Goal: Task Accomplishment & Management: Complete application form

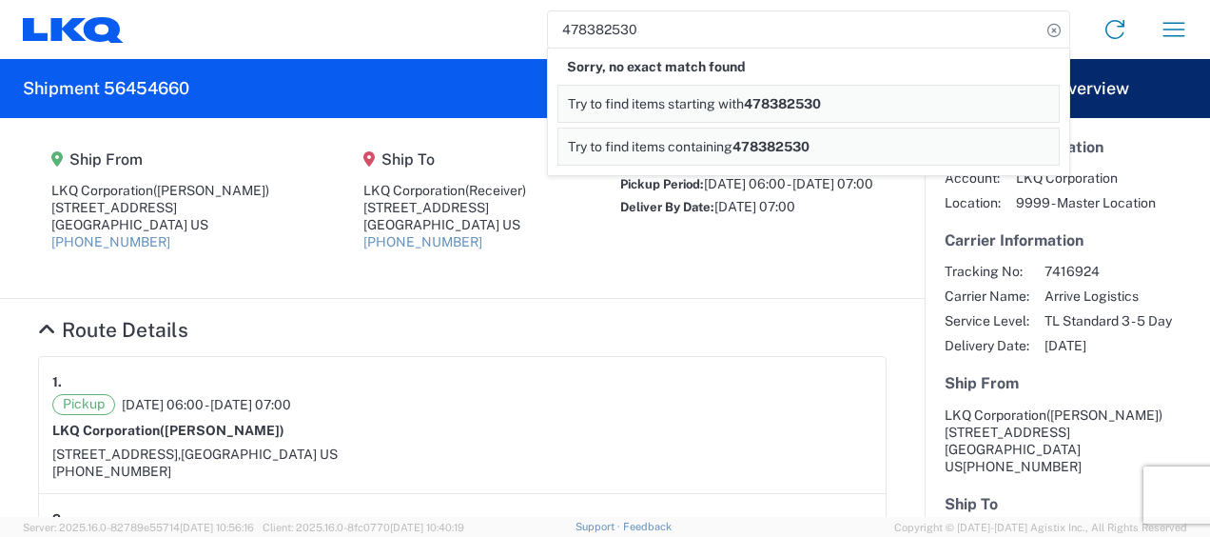
click at [583, 30] on input "478382530" at bounding box center [794, 29] width 493 height 36
type input "47382530"
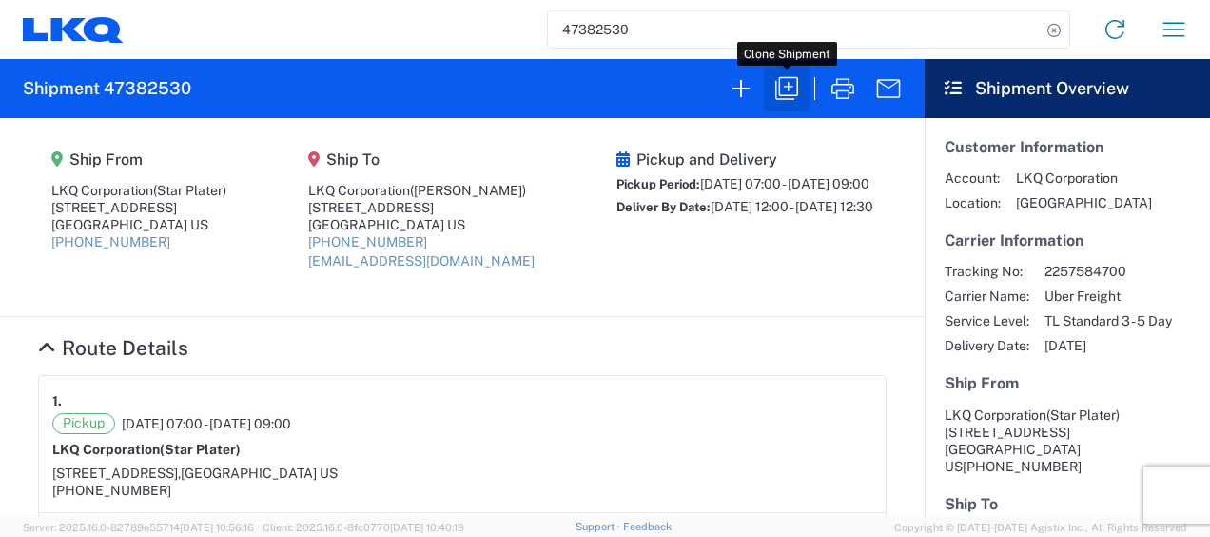
click at [797, 86] on icon "button" at bounding box center [786, 88] width 23 height 23
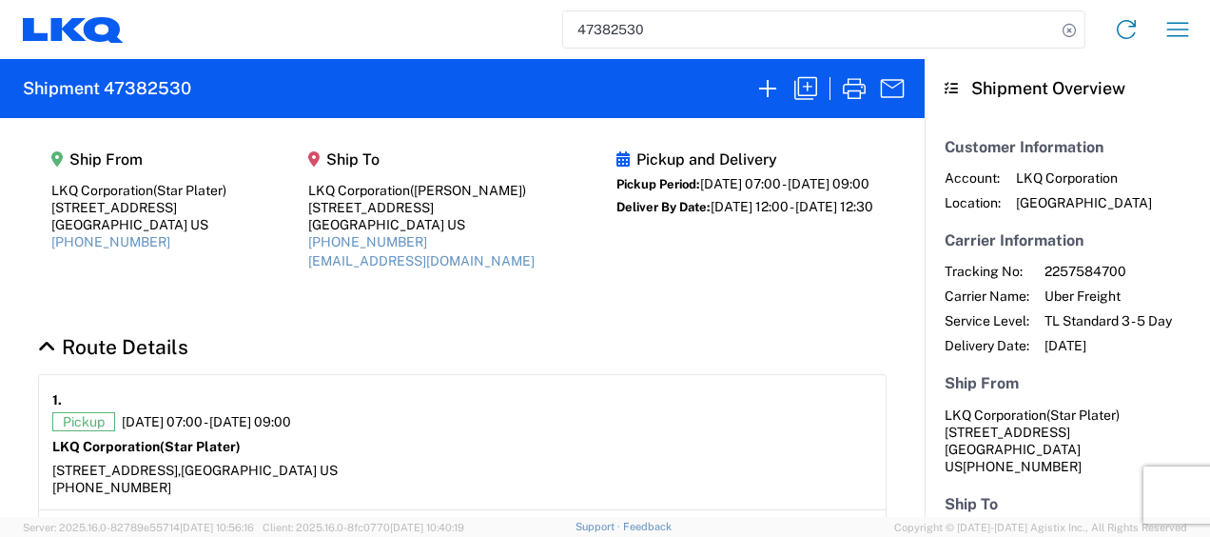
select select "FULL"
select select "LBS"
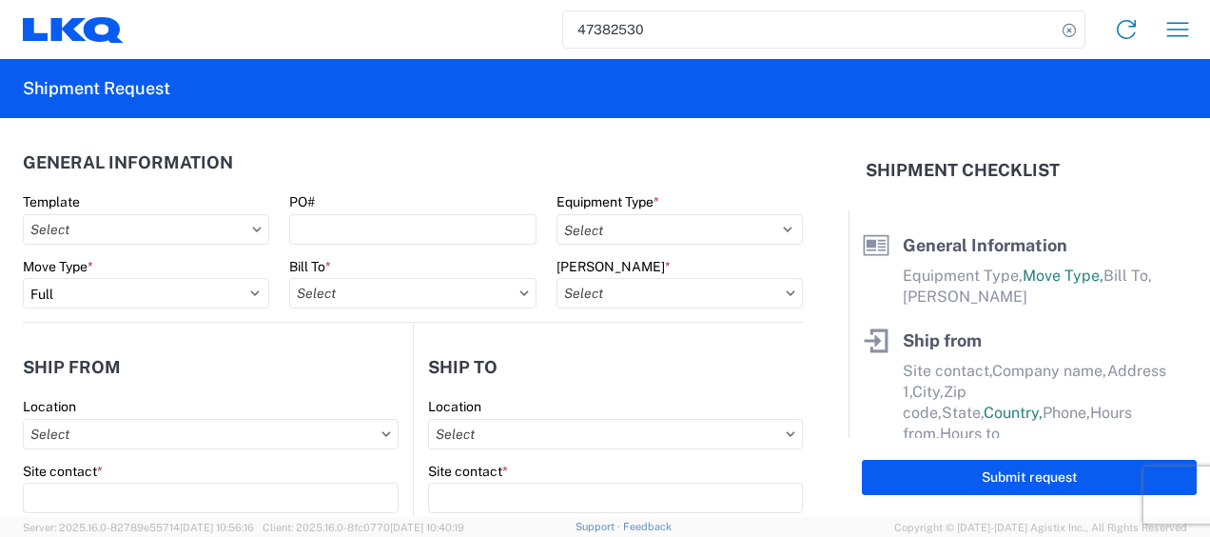
select select "STDV"
type input "Star Plater"
type input "LKQ Corporation"
type input "[STREET_ADDRESS]"
type input "Newnan"
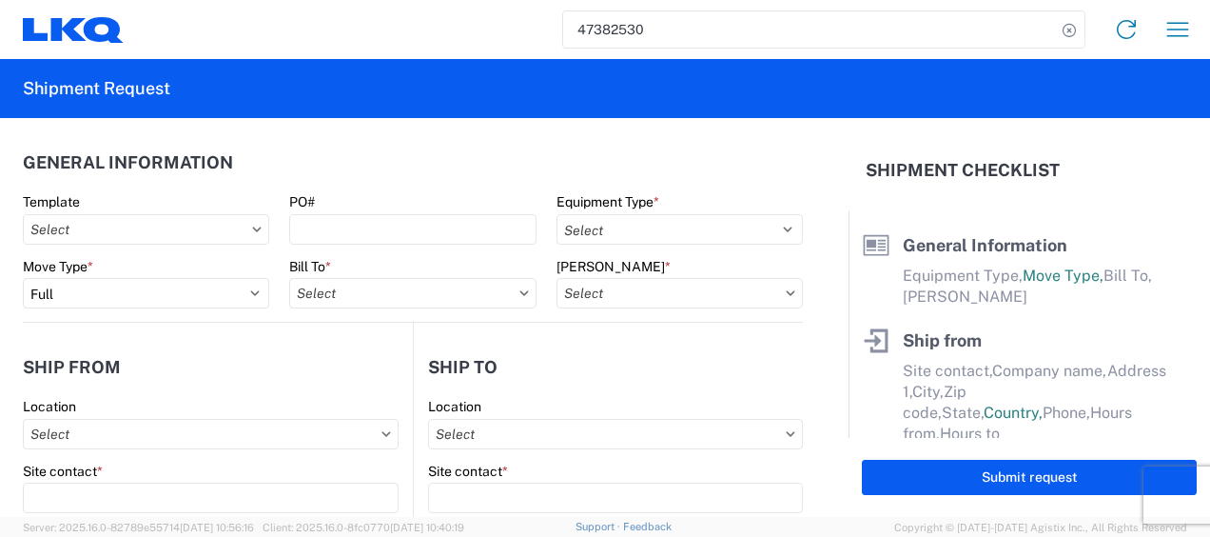
type input "30265"
type input "[PERSON_NAME]"
type input "LKQ Corporation"
type input "[STREET_ADDRESS]"
type input "[GEOGRAPHIC_DATA]"
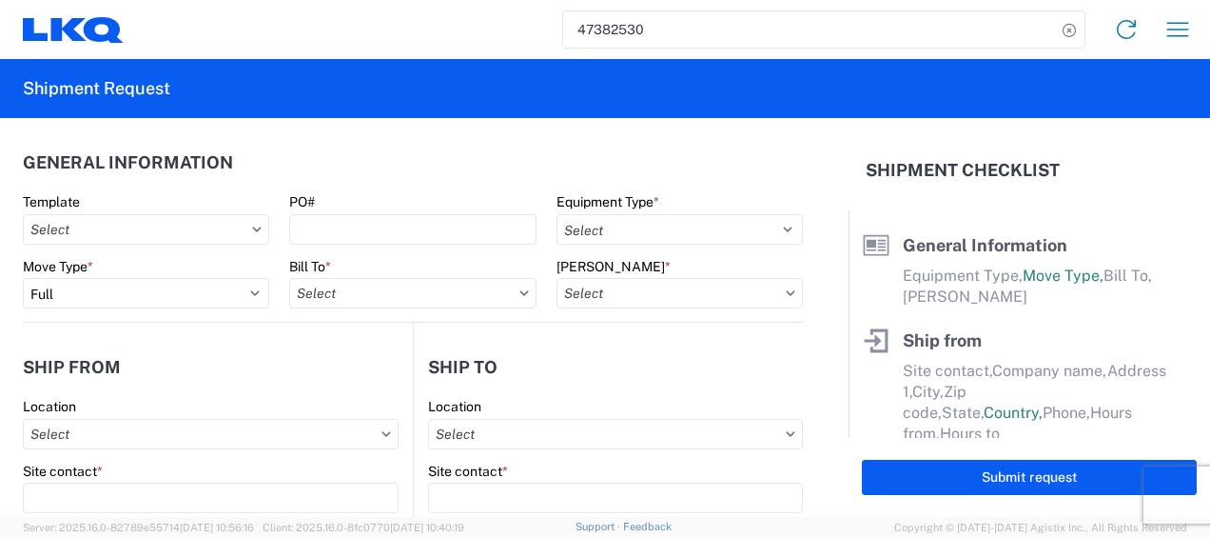
type input "30336"
type input "[EMAIL_ADDRESS][DOMAIN_NAME]"
type input "Star Plater"
type input "[EMAIL_ADDRESS][DOMAIN_NAME]"
type input "6788549960"
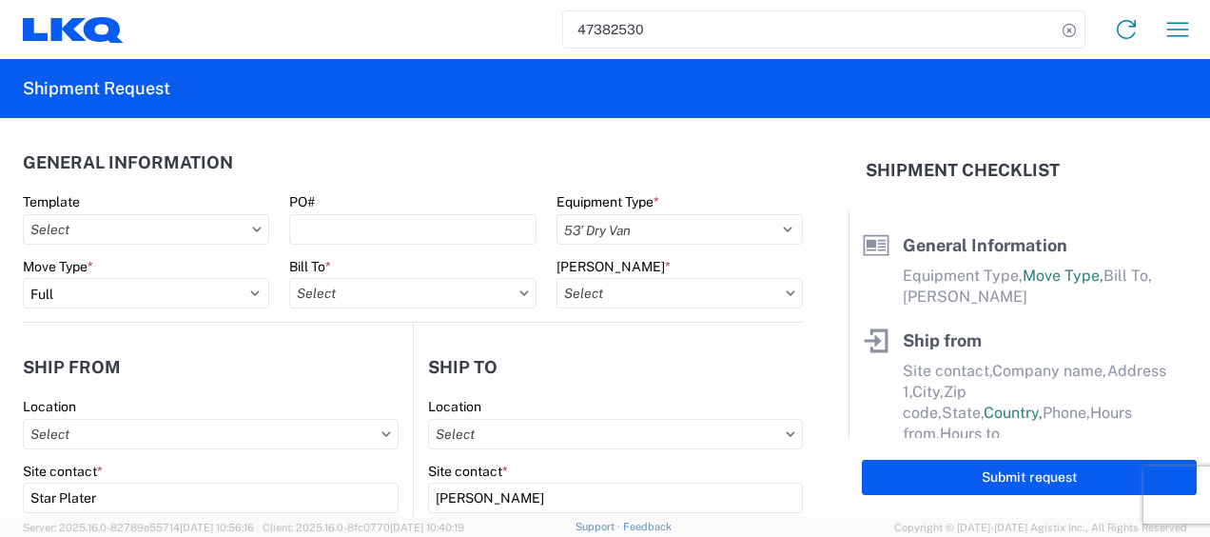
type input "[DATE]"
type textarea "Please arrive on time. Lunch is from 11a-12p. Receiving facility stops receivin…"
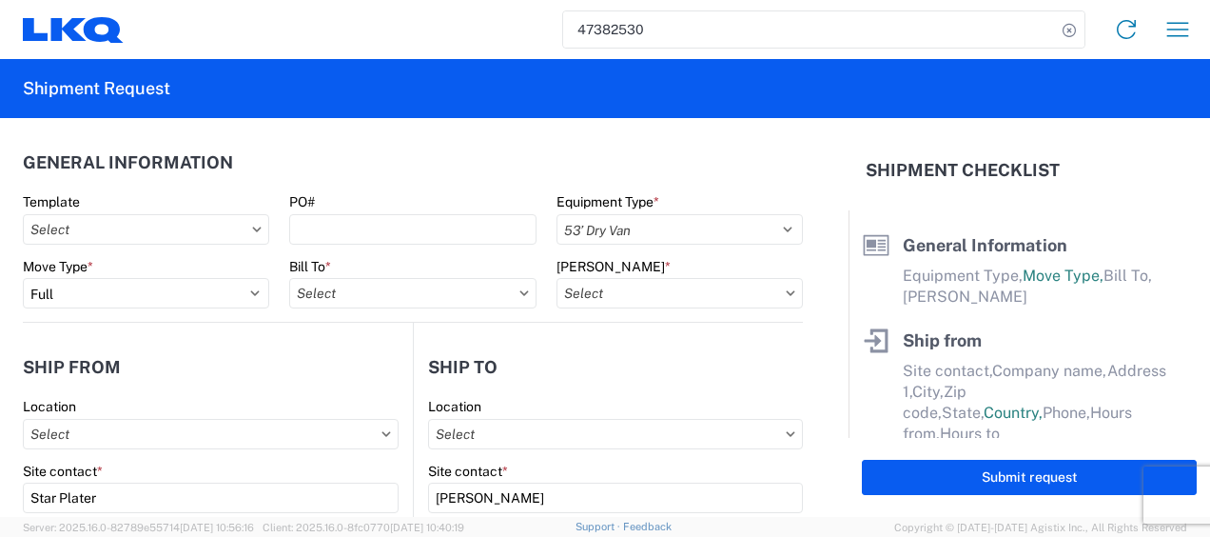
type input "45000"
type input "Engines, Transmissions"
type input "1"
select select "US"
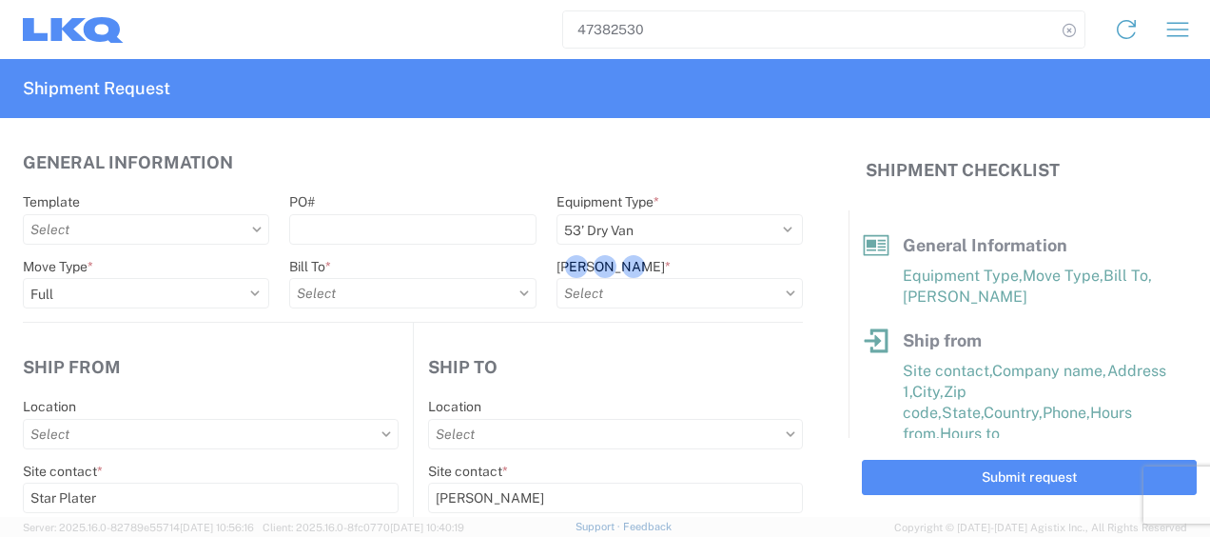
type input "1772 - LKQ Atlanta Core Newnan"
type input "1634 - [GEOGRAPHIC_DATA] - [PERSON_NAME] - Boat Rock"
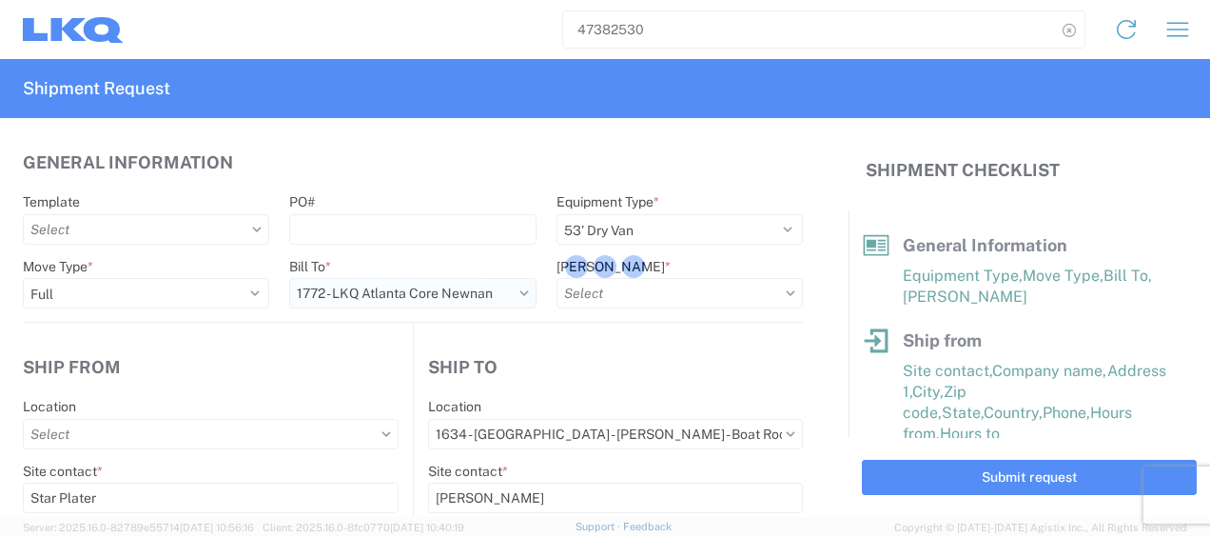
type input "1772-6300-66000-0000 - 1772 Freight Out"
type input "1772 - LKQ Atlanta Core Newnan"
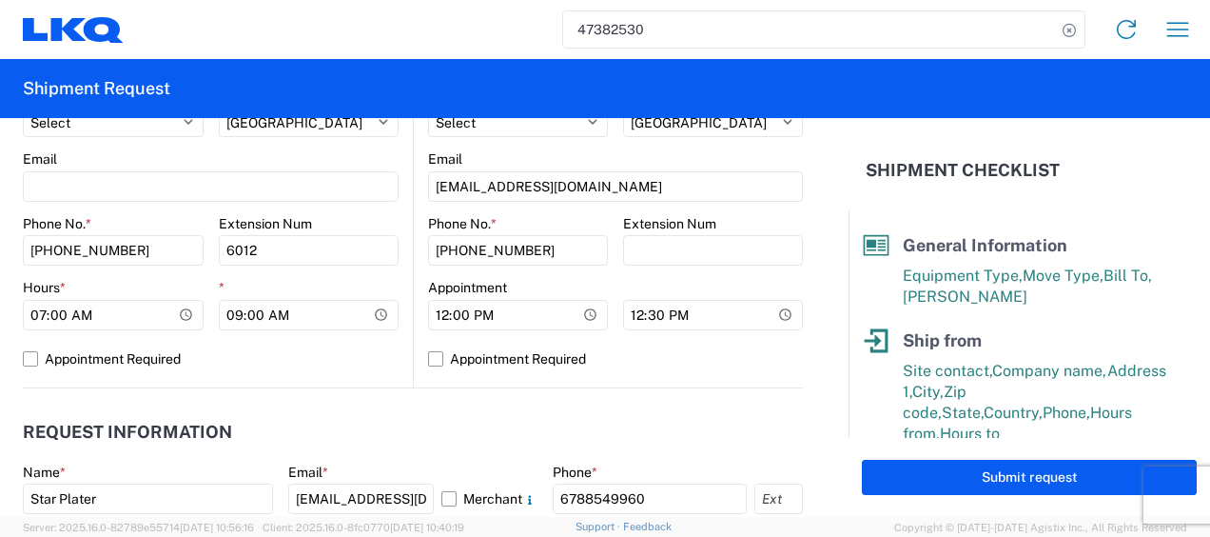
scroll to position [1046, 0]
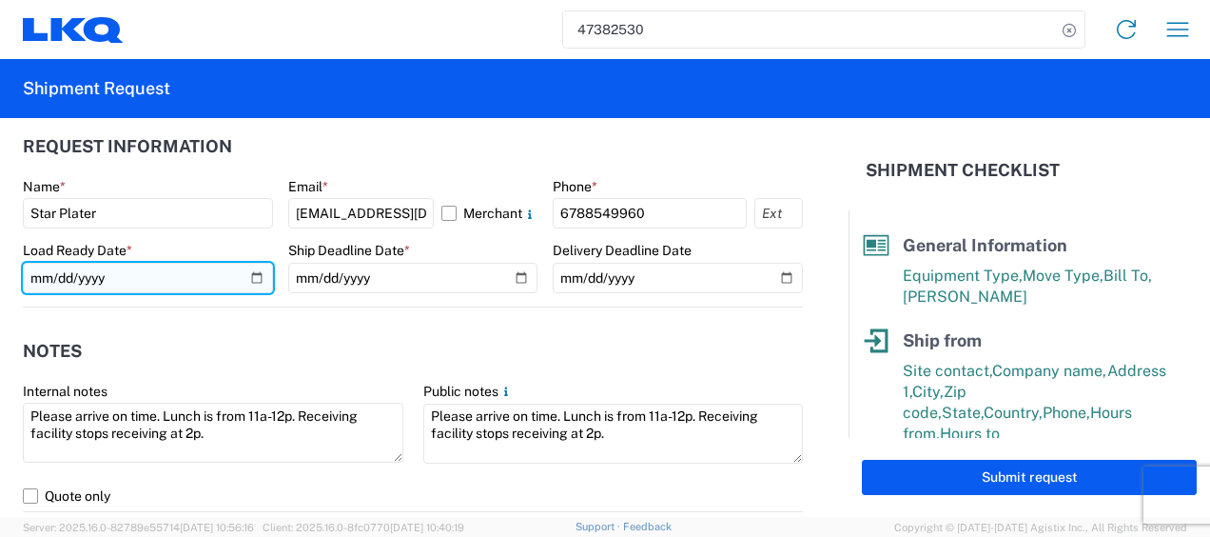
click at [38, 277] on input "[DATE]" at bounding box center [148, 278] width 250 height 30
type input "[DATE]"
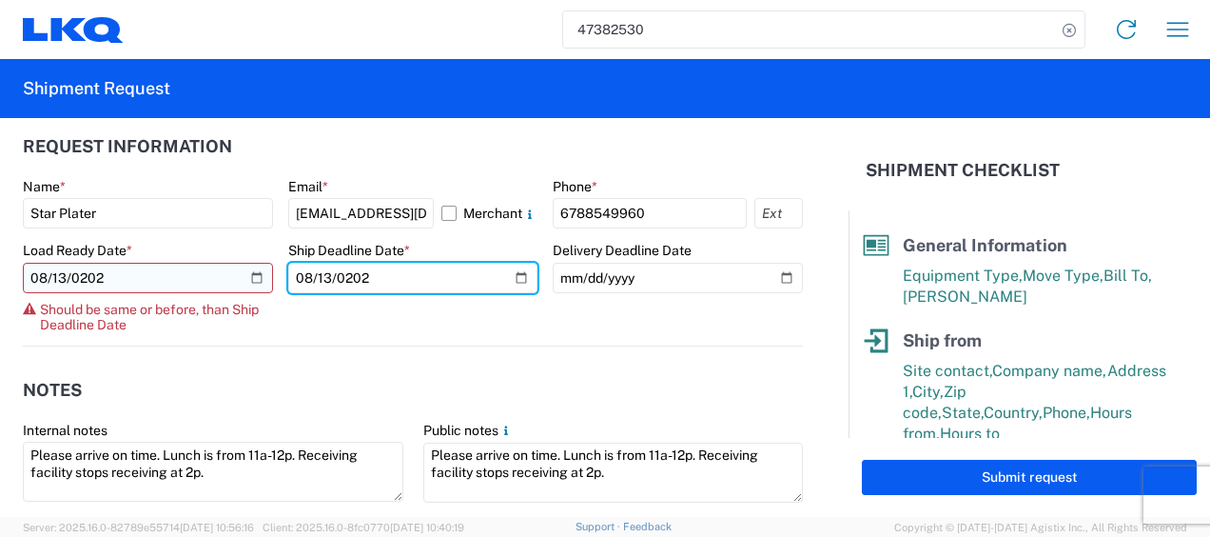
type input "[DATE]"
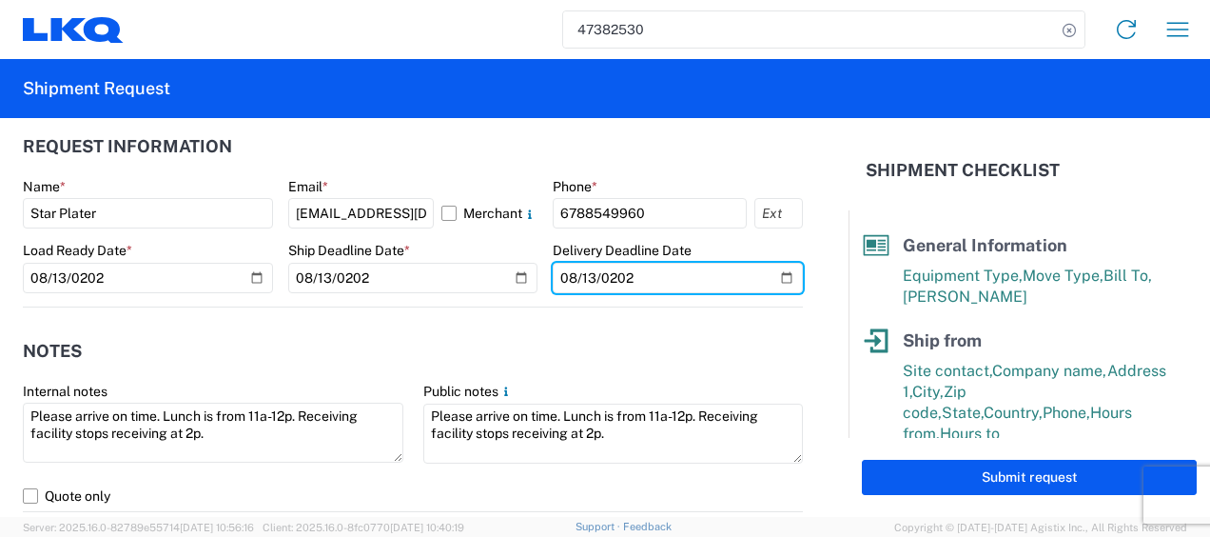
type input "[DATE]"
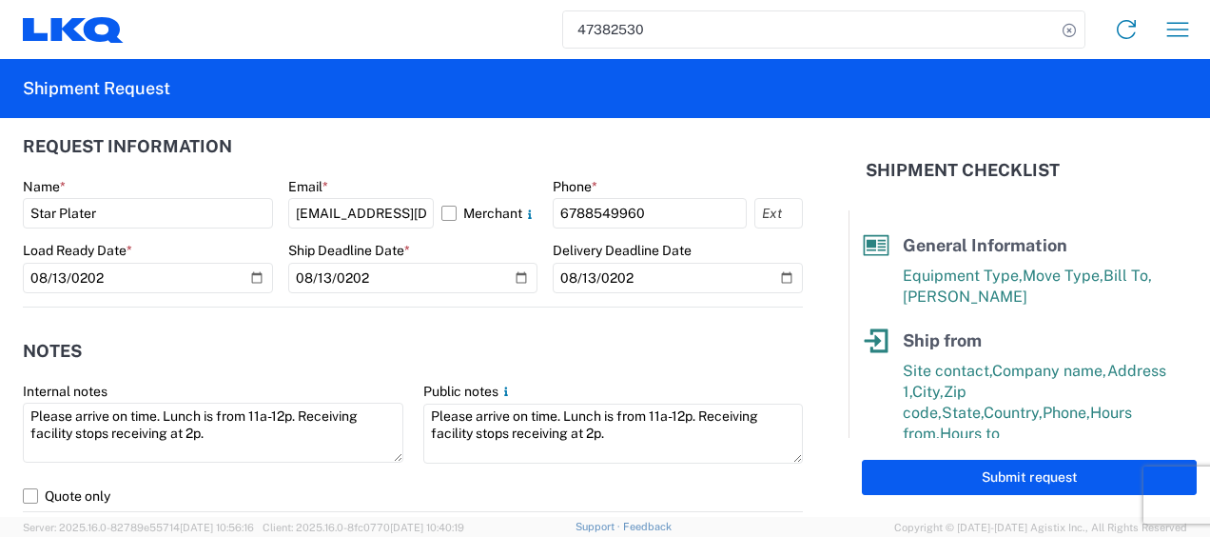
click at [770, 367] on header "Notes" at bounding box center [413, 351] width 780 height 43
click at [414, 211] on input "[EMAIL_ADDRESS][DOMAIN_NAME]" at bounding box center [361, 213] width 146 height 30
type input "m"
click at [414, 211] on input "m" at bounding box center [361, 213] width 146 height 30
type input "[EMAIL_ADDRESS][DOMAIN_NAME]"
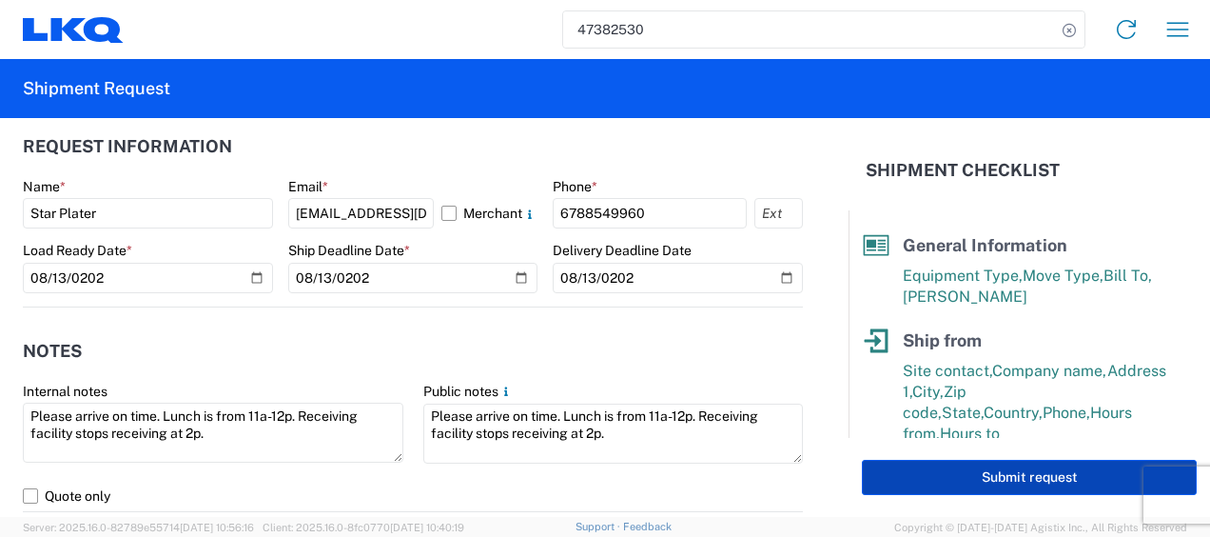
click at [981, 478] on button "Submit request" at bounding box center [1029, 476] width 335 height 35
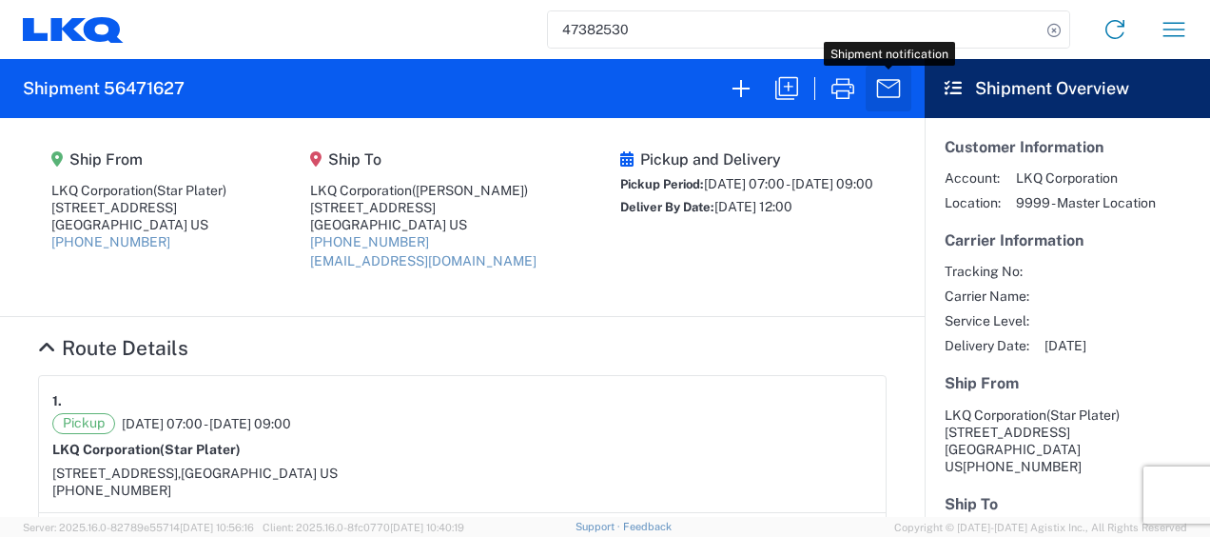
click at [866, 87] on button "button" at bounding box center [889, 89] width 46 height 46
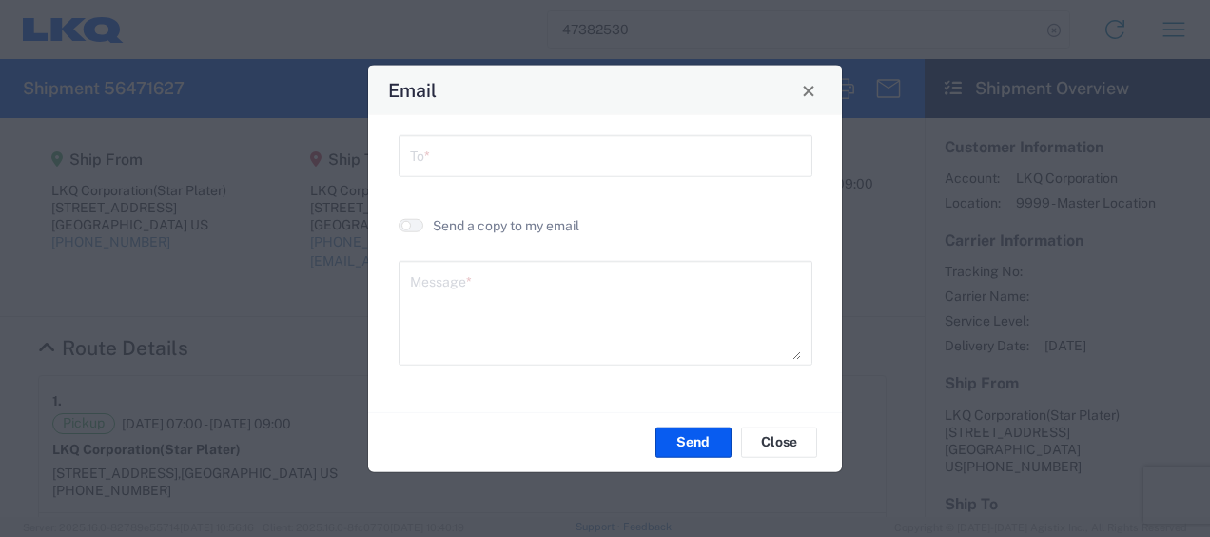
click at [309, 251] on div "Email To * Send a copy to my email Message * Send Close" at bounding box center [605, 268] width 1210 height 537
click at [809, 89] on span "Close" at bounding box center [808, 90] width 13 height 13
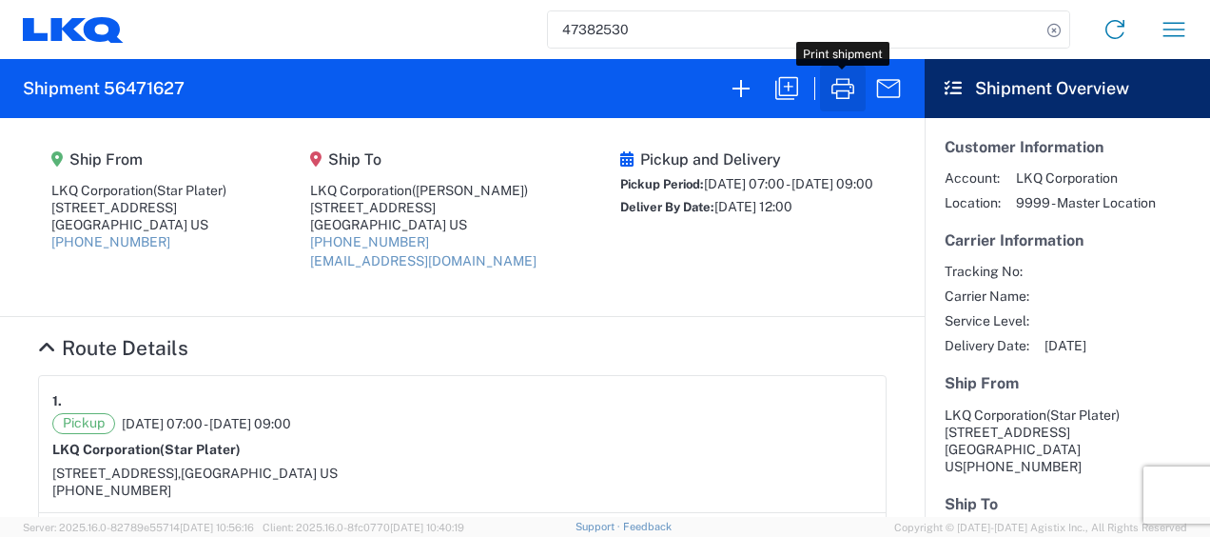
click at [850, 97] on icon "button" at bounding box center [843, 88] width 30 height 30
